Goal: Task Accomplishment & Management: Manage account settings

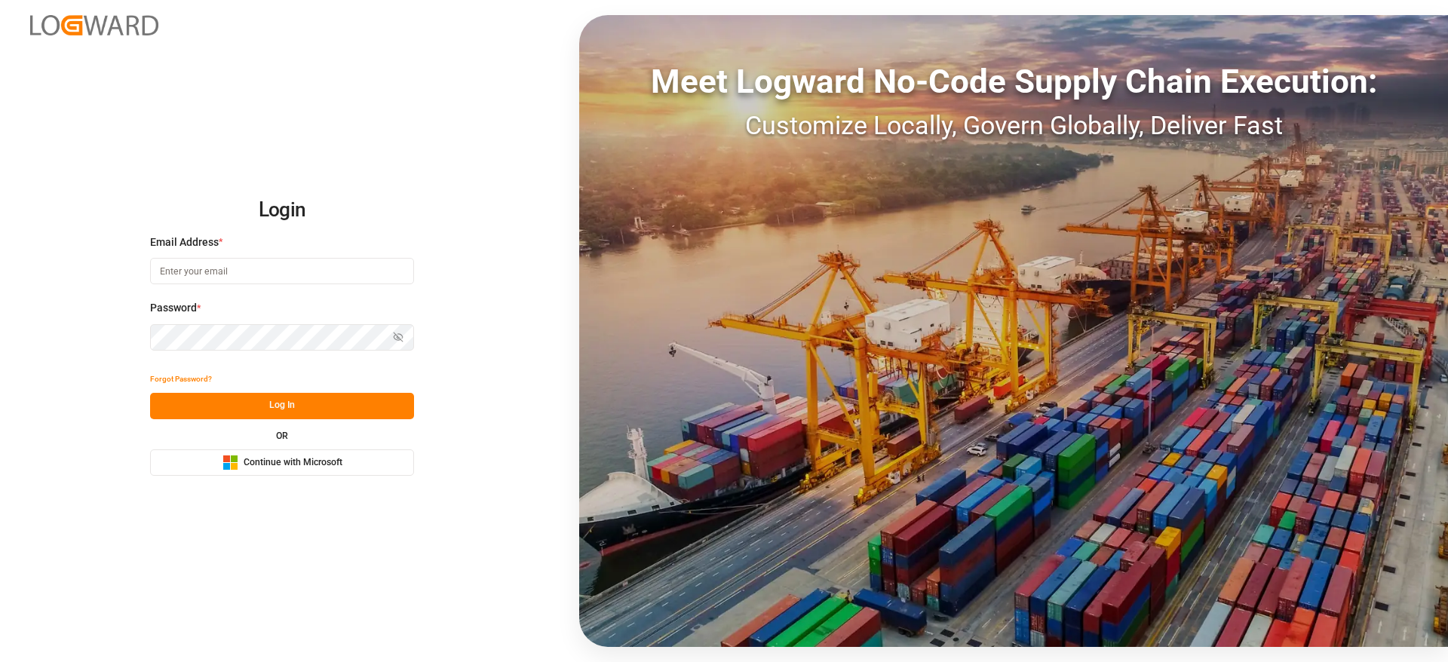
click at [316, 440] on span "Continue with Microsoft" at bounding box center [293, 463] width 99 height 14
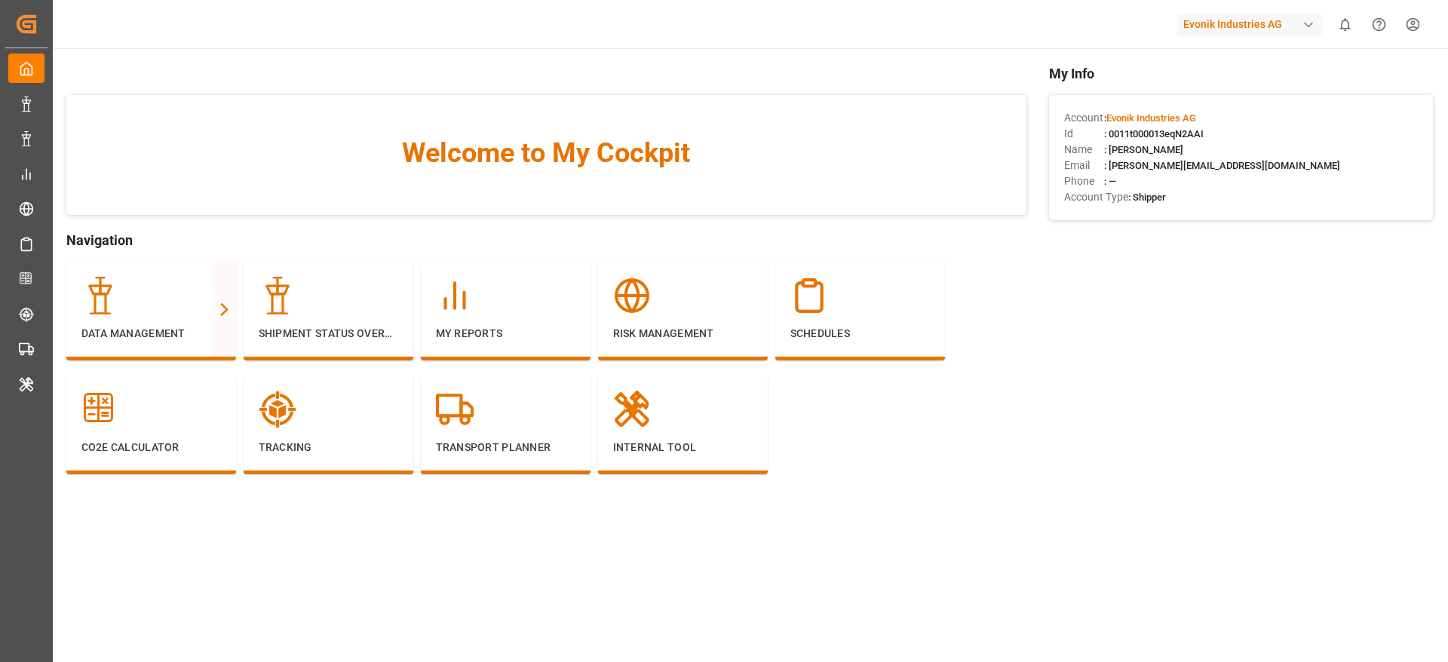
click at [1213, 17] on div "Evonik Industries AG" at bounding box center [1249, 25] width 145 height 22
type input "compo"
drag, startPoint x: 1222, startPoint y: 94, endPoint x: 867, endPoint y: 8, distance: 364.7
click at [1222, 95] on span "Compo Expert" at bounding box center [1203, 101] width 67 height 16
